Goal: Navigation & Orientation: Find specific page/section

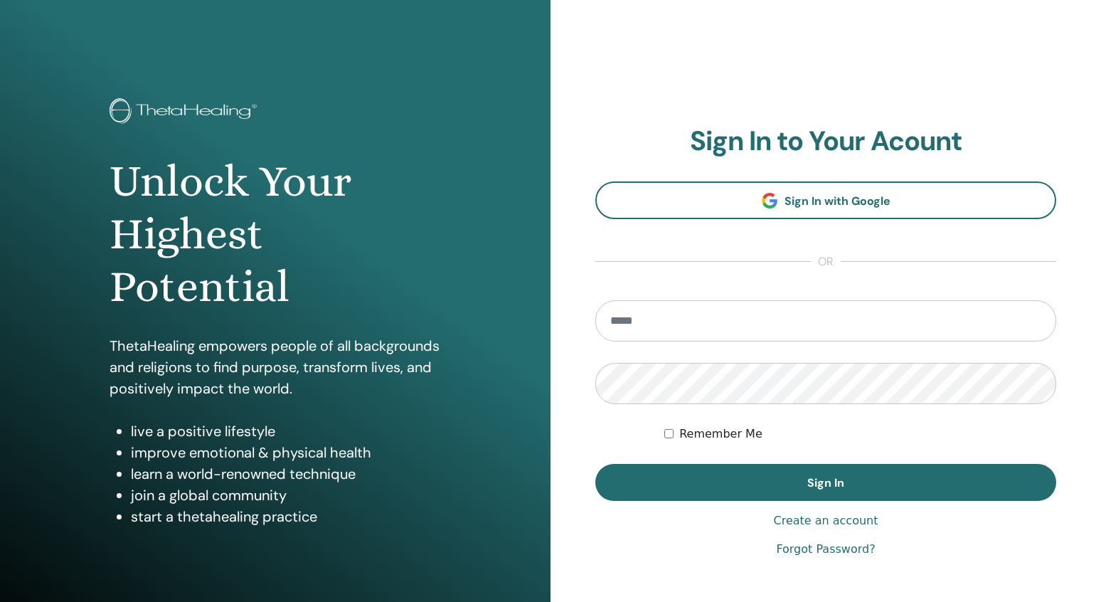
click at [666, 321] on input "email" at bounding box center [825, 320] width 461 height 41
type input "**********"
click at [595, 464] on button "Sign In" at bounding box center [825, 482] width 461 height 37
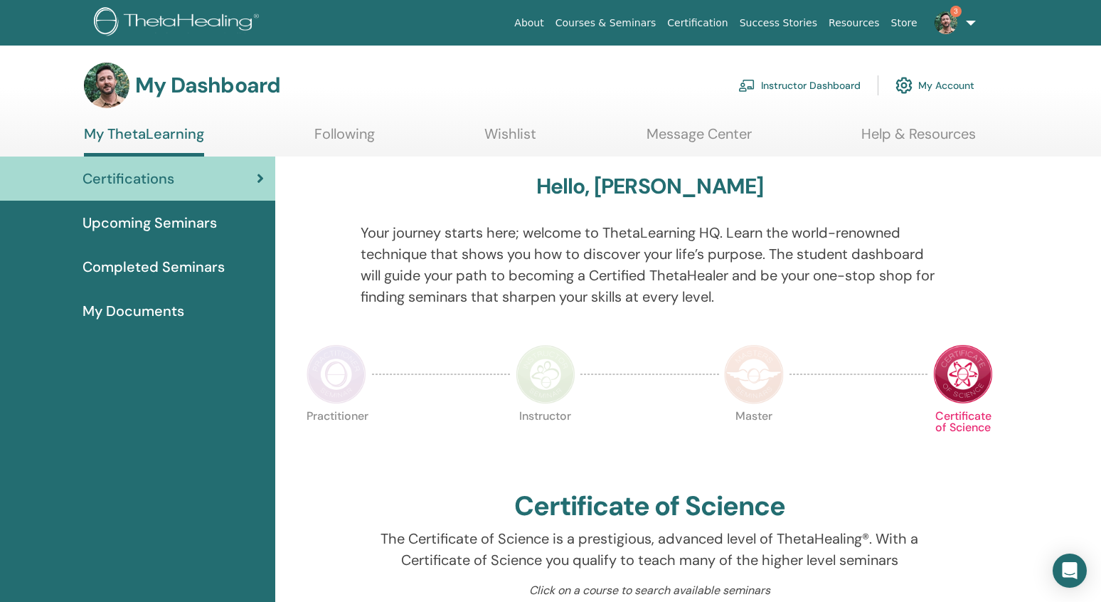
click at [779, 85] on link "Instructor Dashboard" at bounding box center [799, 85] width 122 height 31
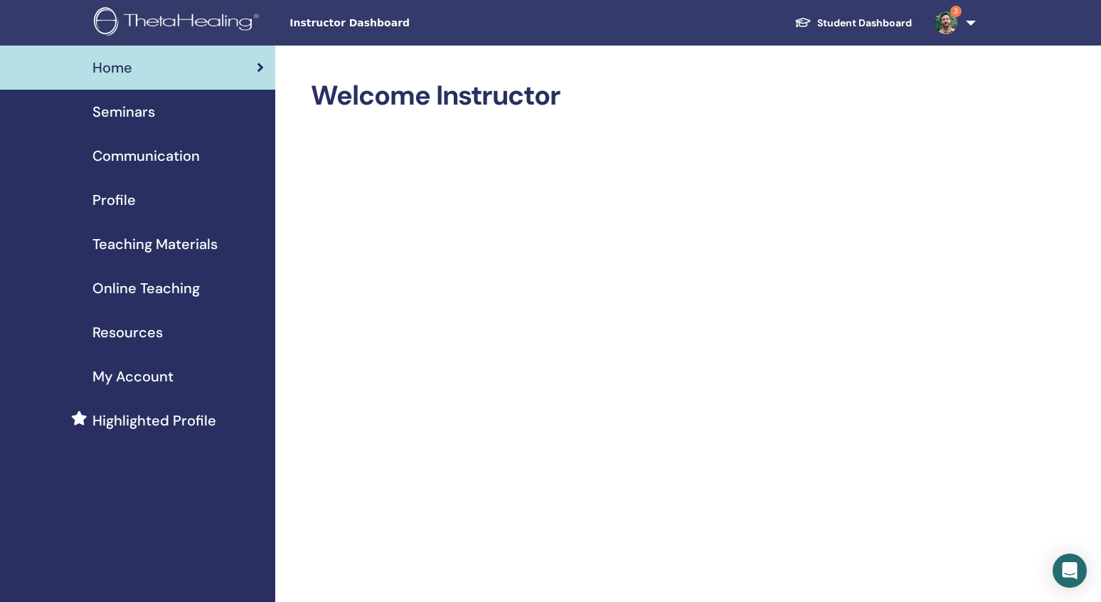
click at [151, 112] on span "Seminars" at bounding box center [123, 111] width 63 height 21
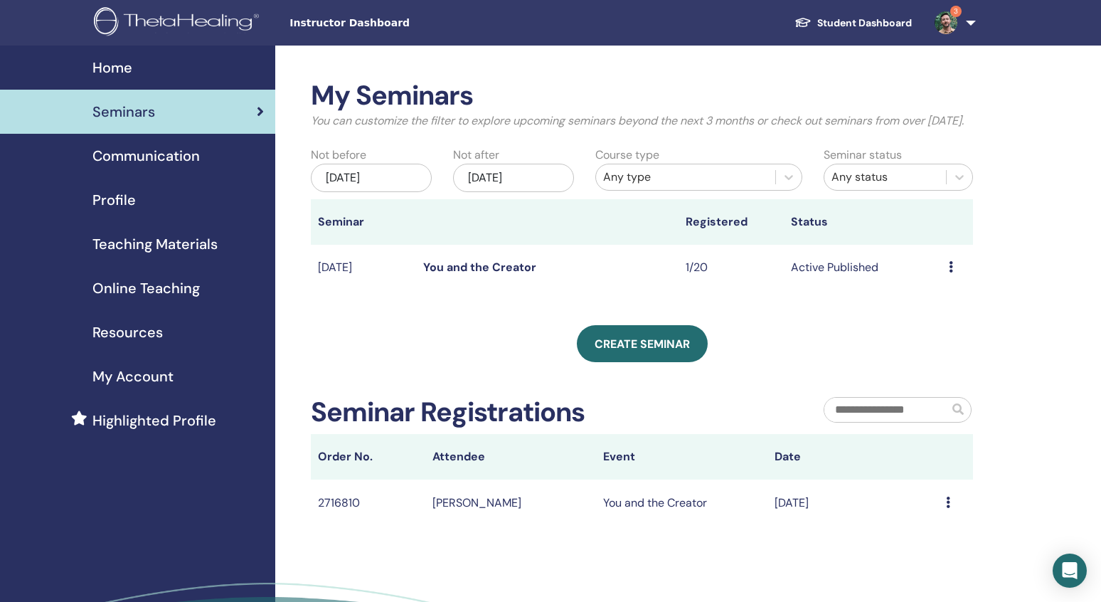
click at [451, 274] on link "You and the Creator" at bounding box center [479, 267] width 113 height 15
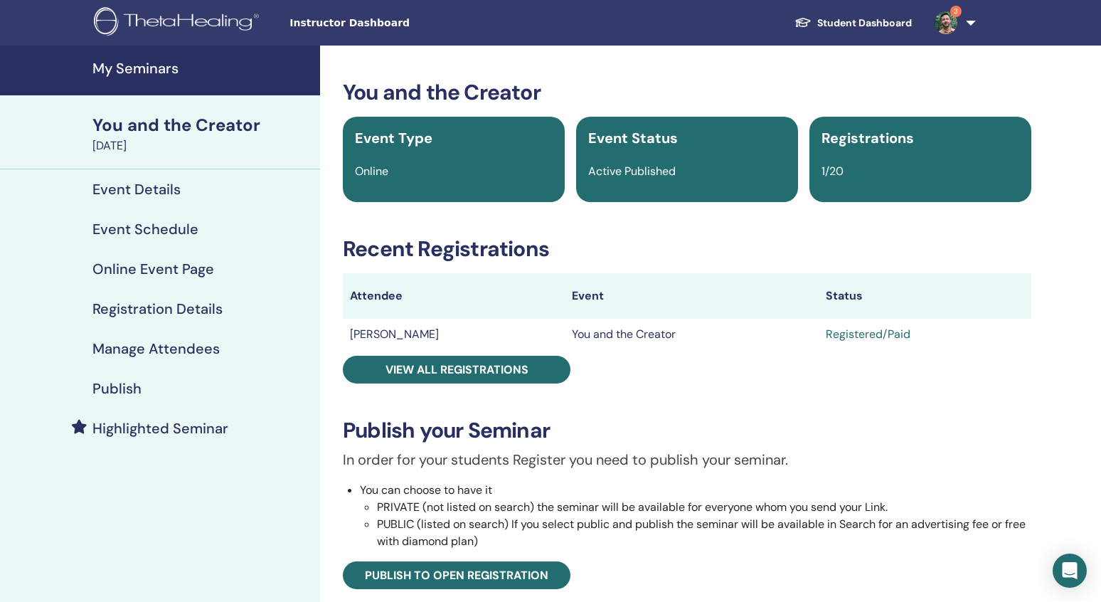
click at [957, 17] on span "3" at bounding box center [946, 21] width 34 height 11
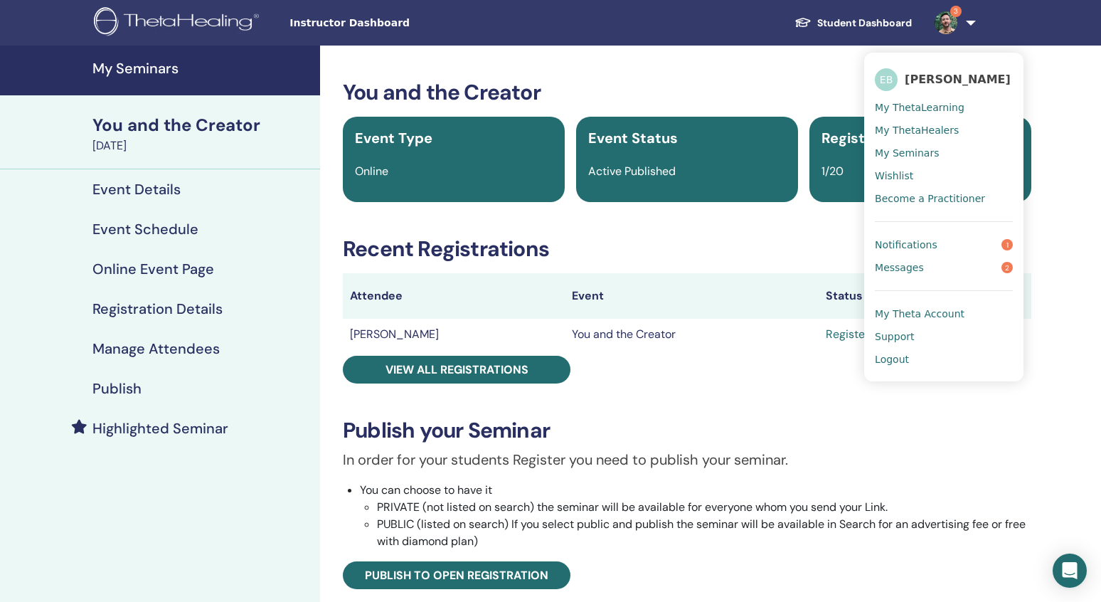
click at [949, 250] on link "Notifications 1" at bounding box center [944, 244] width 138 height 23
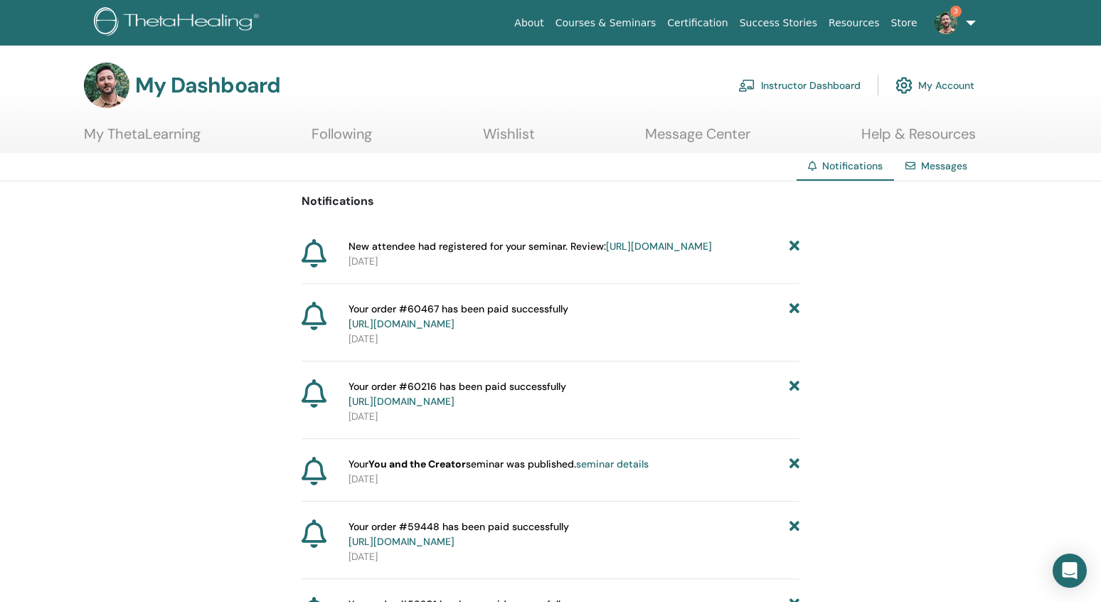
click at [958, 21] on span "3" at bounding box center [946, 21] width 34 height 11
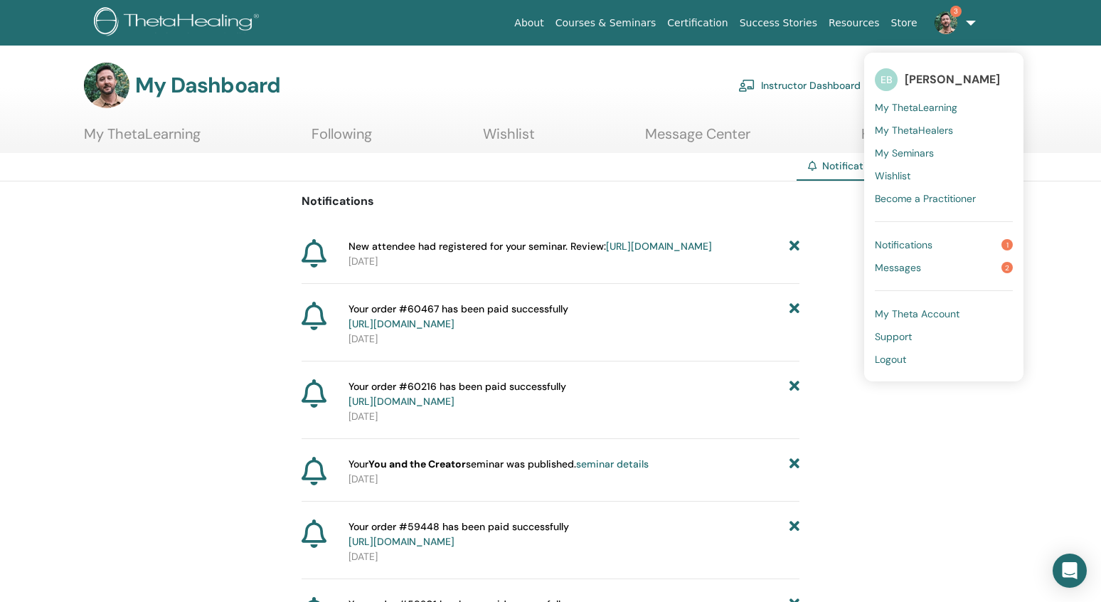
click at [958, 268] on link "Messages 2" at bounding box center [944, 267] width 138 height 23
